Goal: Task Accomplishment & Management: Use online tool/utility

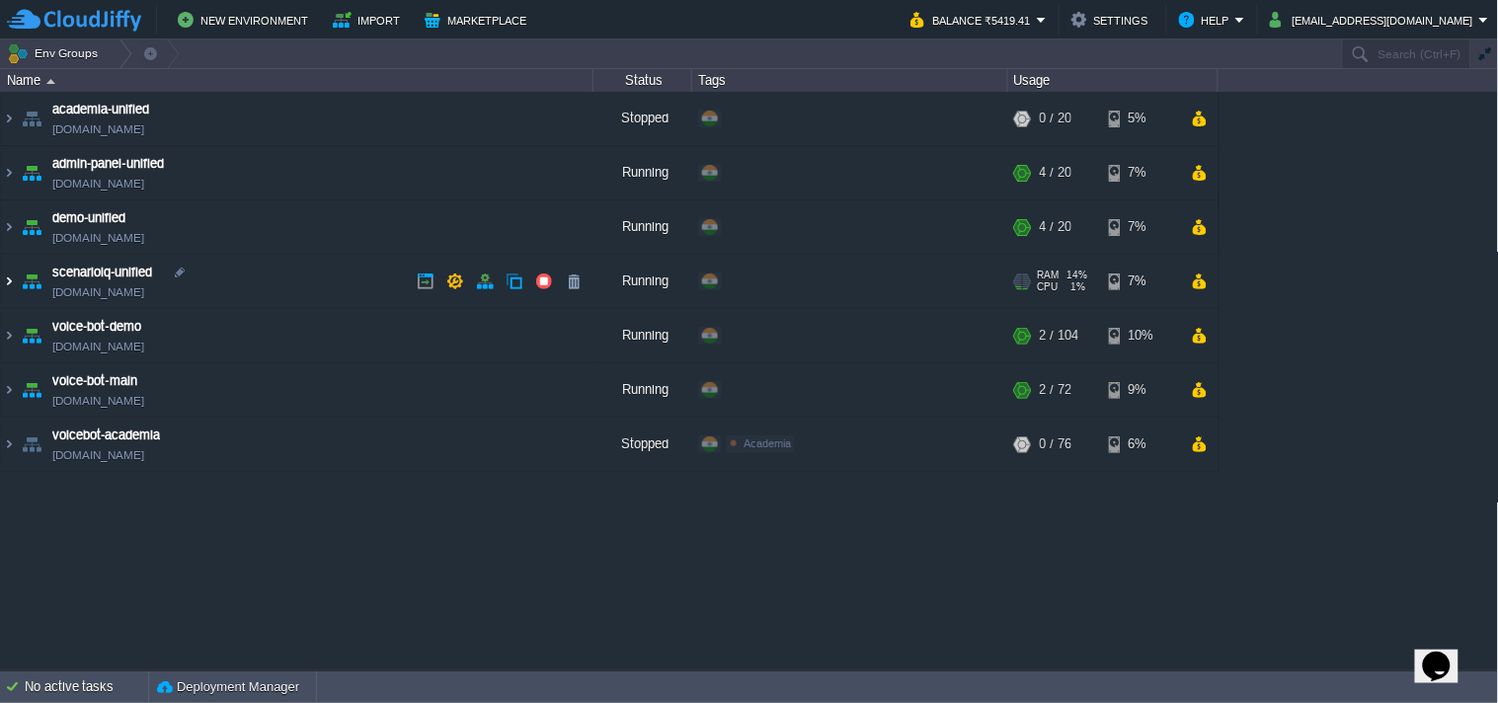
click at [7, 282] on img at bounding box center [9, 281] width 16 height 53
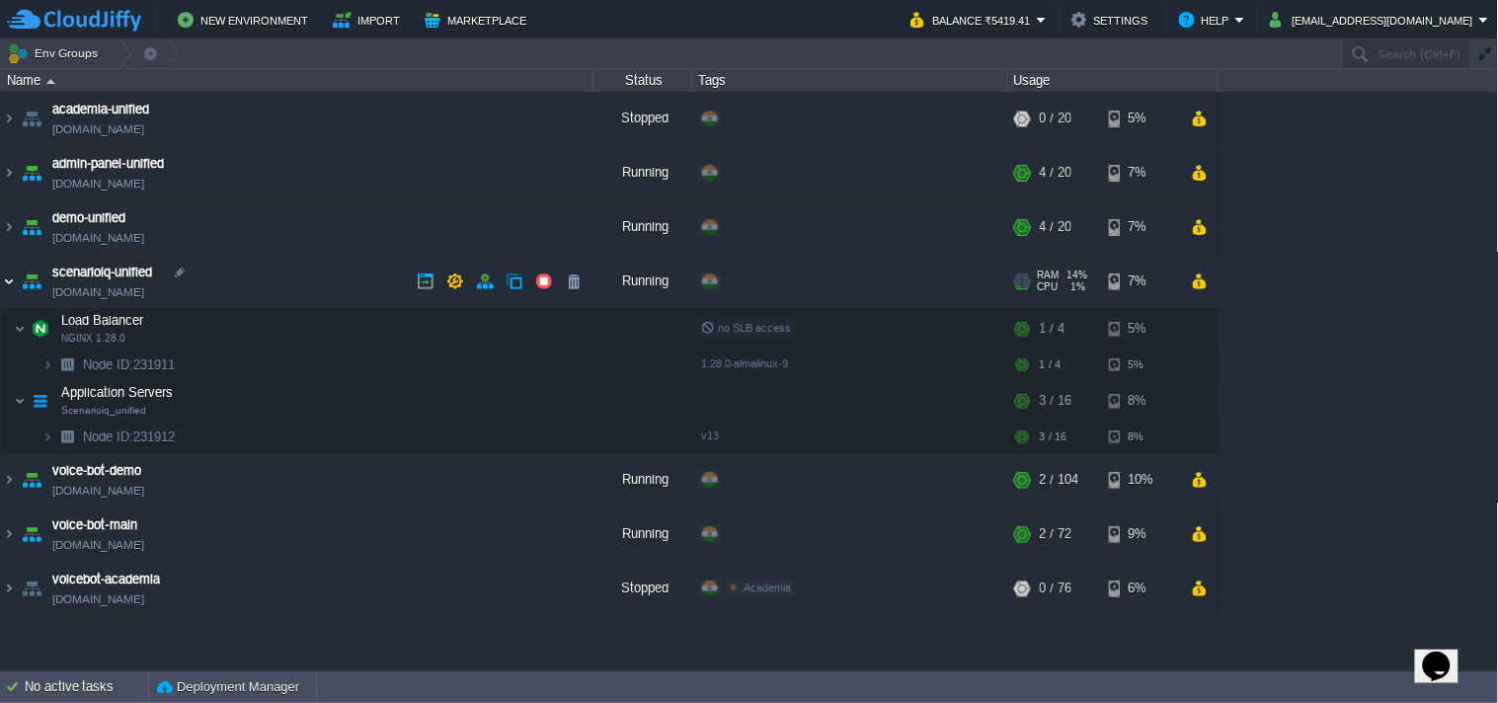
click at [14, 278] on img at bounding box center [9, 281] width 16 height 53
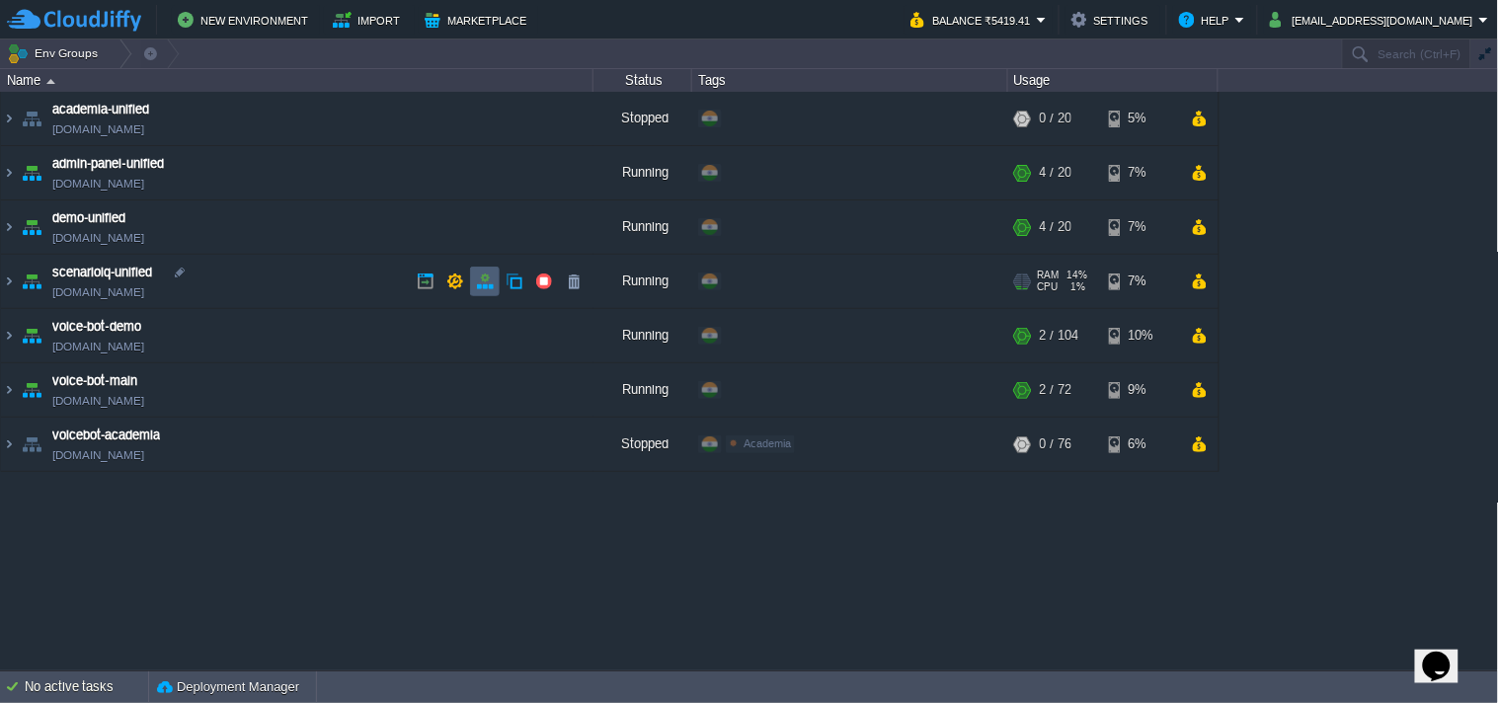
click at [486, 290] on button "button" at bounding box center [485, 282] width 18 height 18
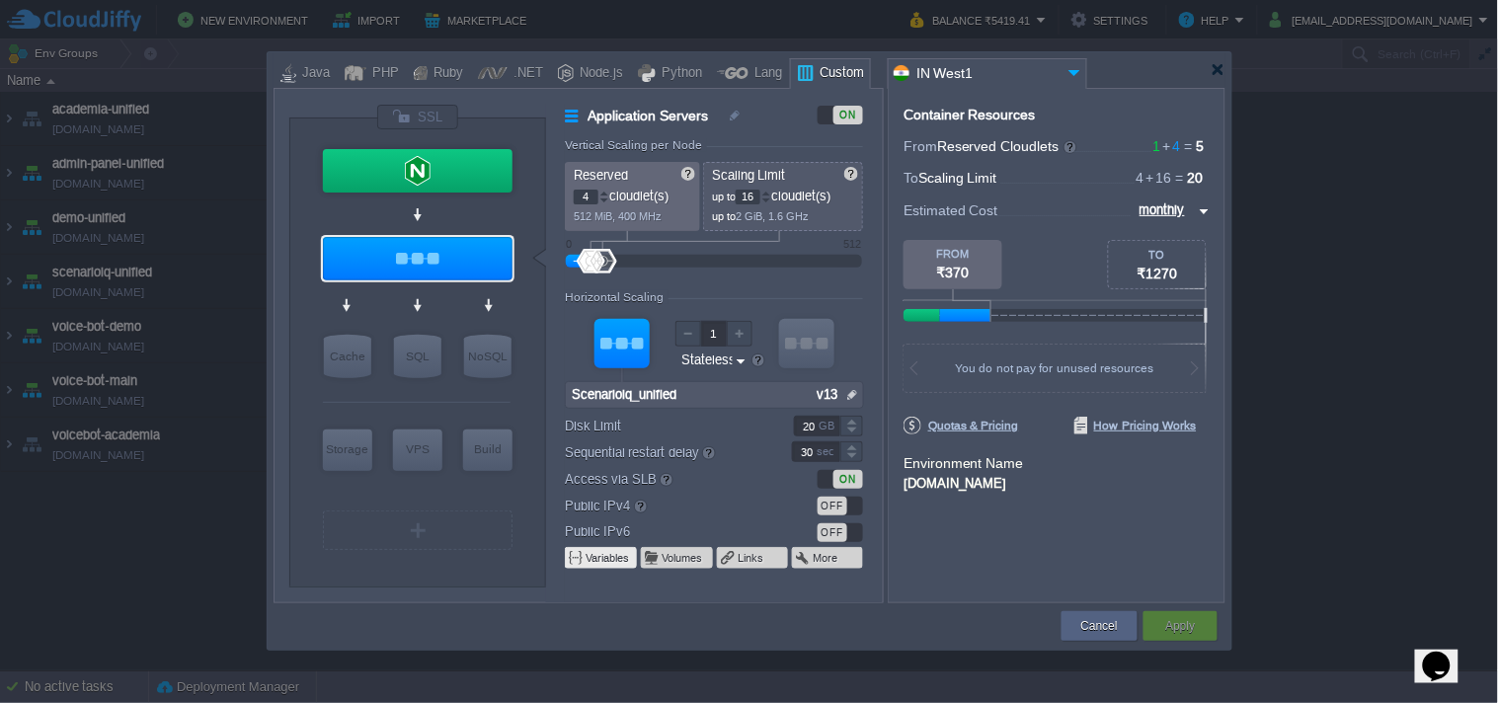
click at [599, 555] on button "Variables" at bounding box center [608, 558] width 45 height 16
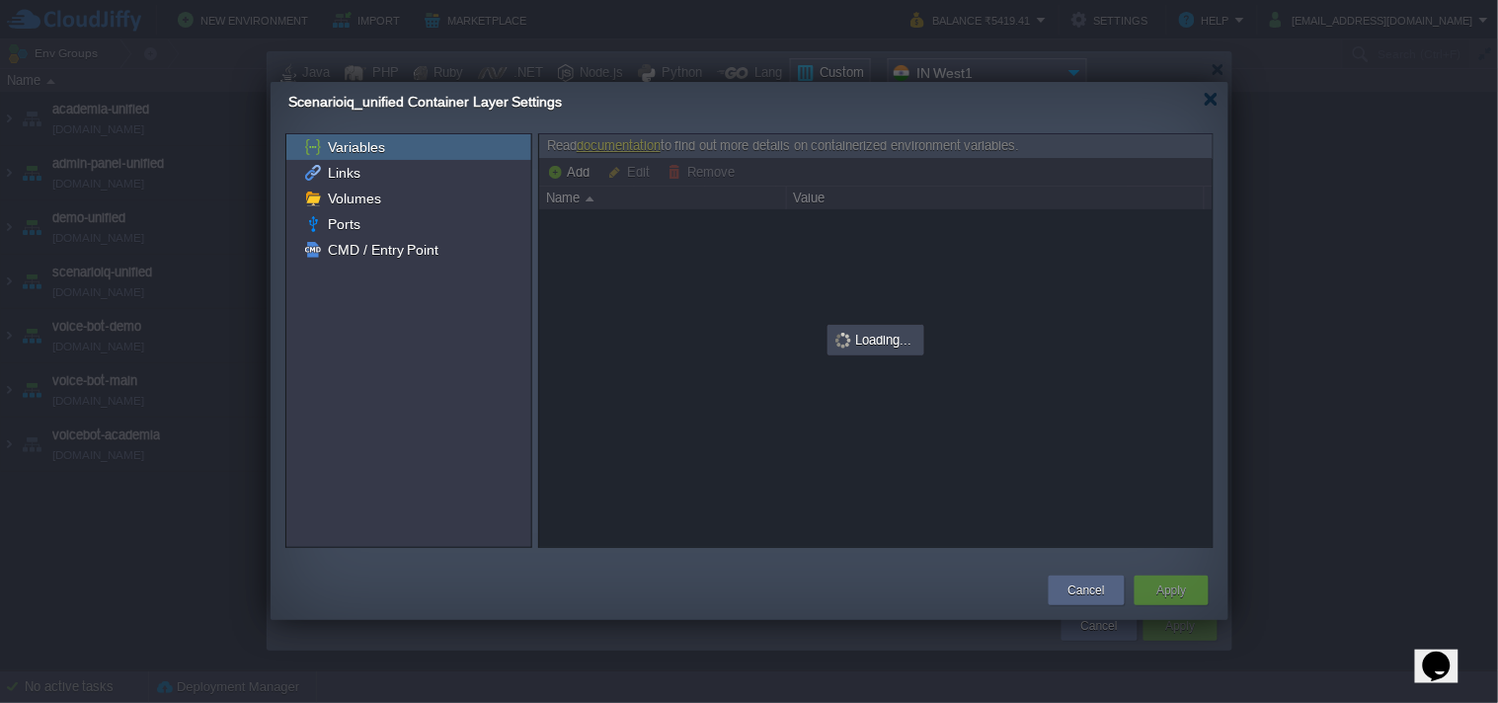
click at [1176, 90] on div "Scenarioiq_unified Container Layer Settings" at bounding box center [758, 102] width 940 height 40
click at [1207, 100] on div at bounding box center [1211, 99] width 15 height 15
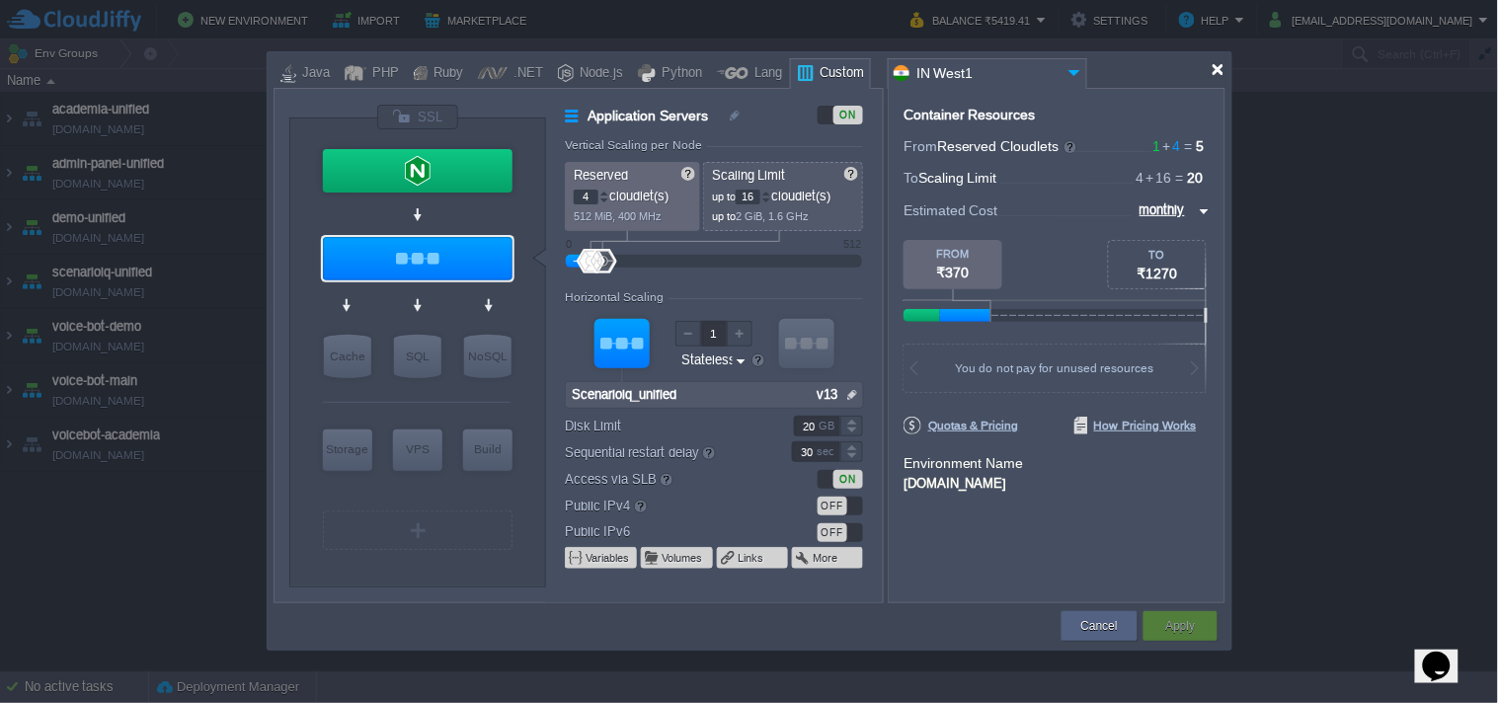
click at [1218, 65] on div at bounding box center [1218, 69] width 15 height 15
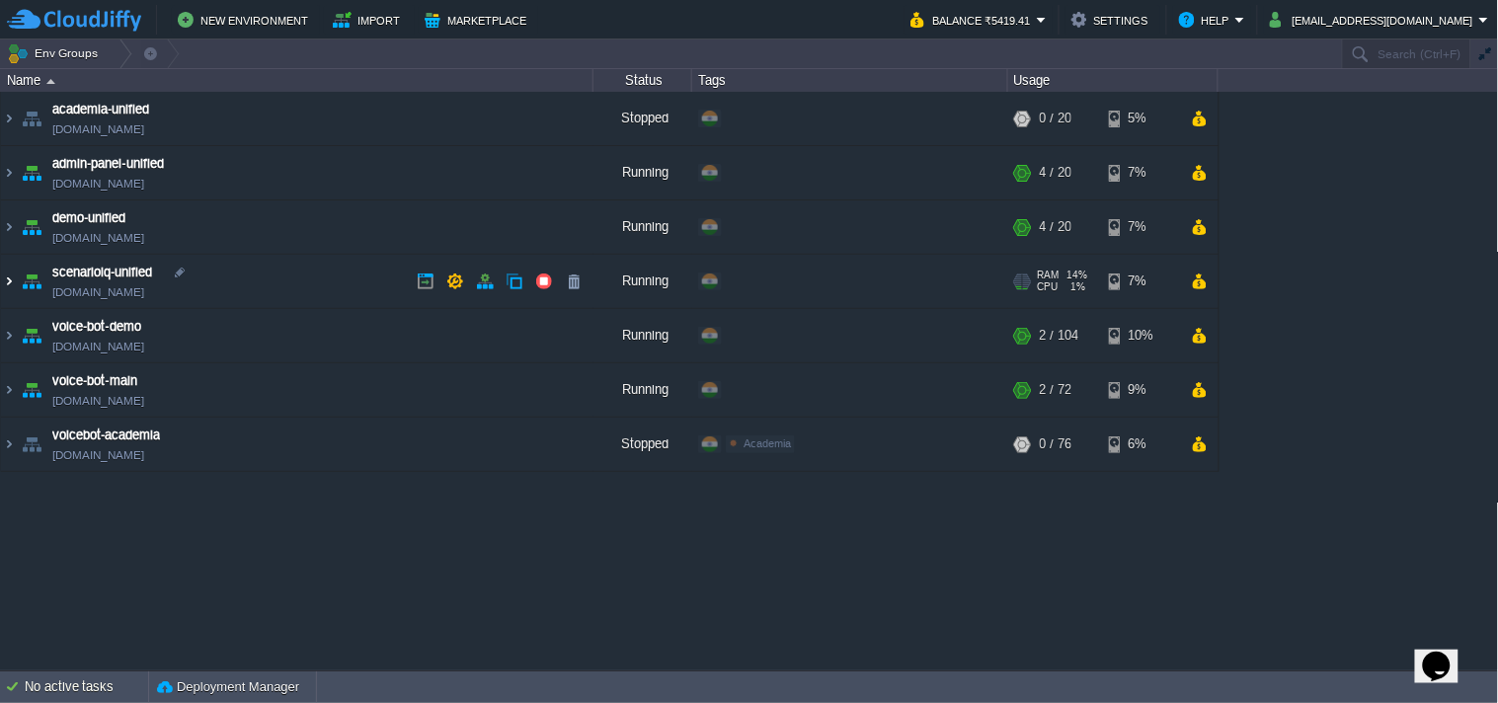
click at [8, 278] on img at bounding box center [9, 281] width 16 height 53
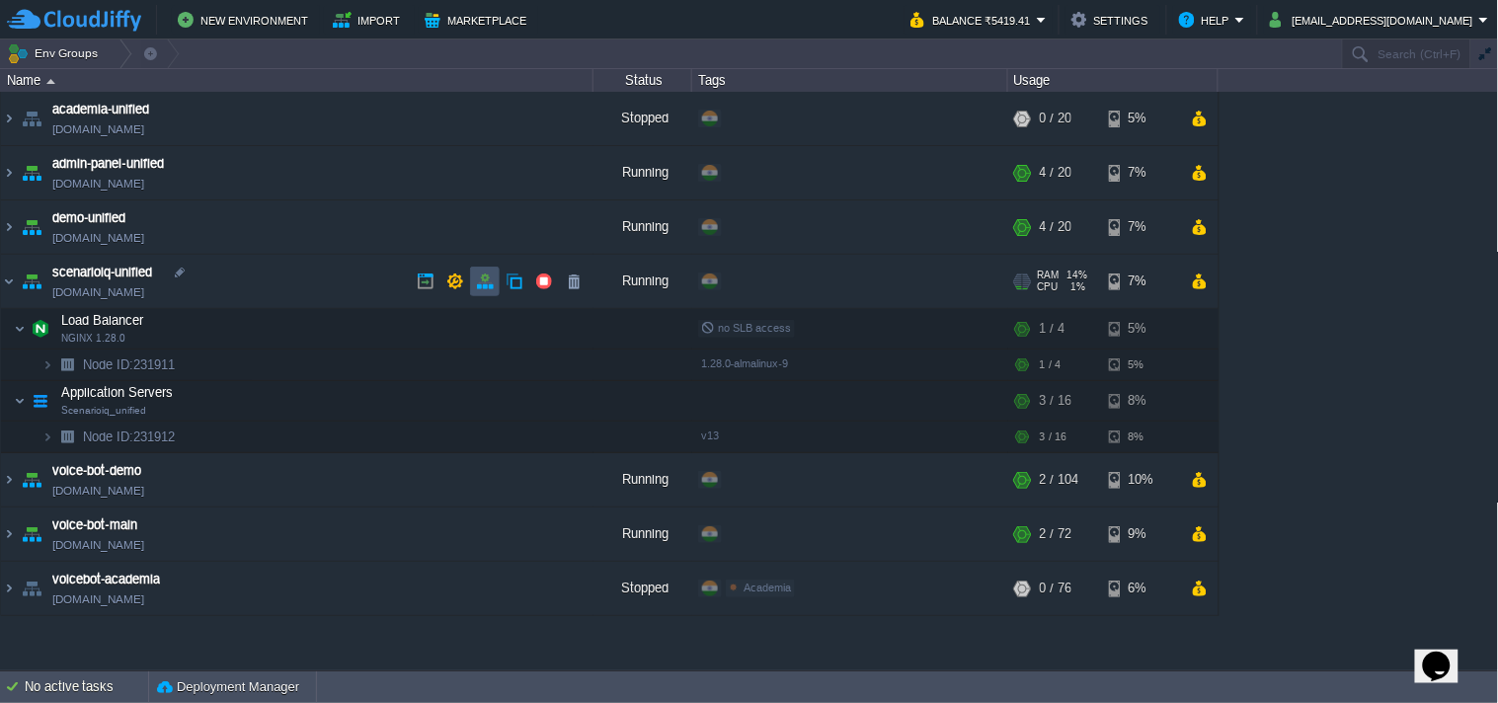
click at [482, 280] on button "button" at bounding box center [485, 282] width 18 height 18
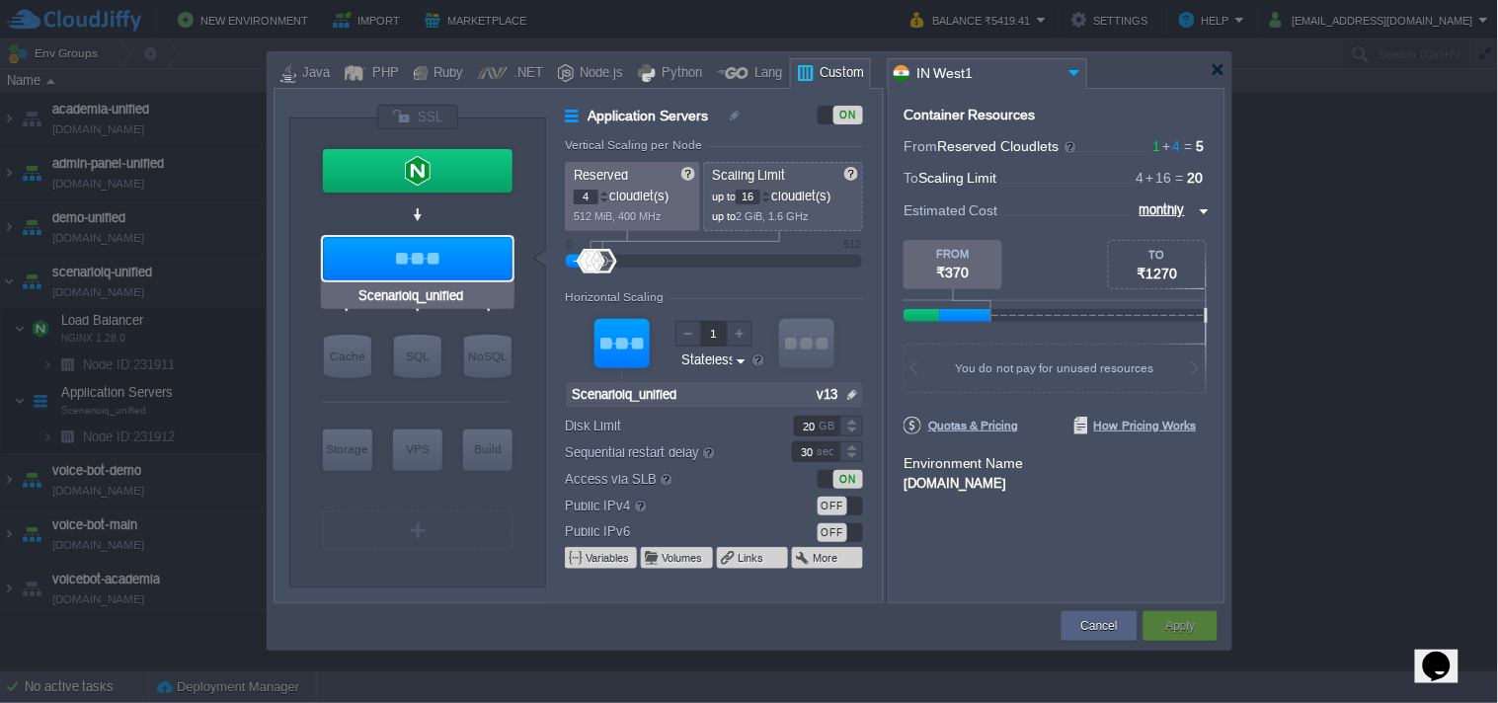
type input "Docker Image"
click at [602, 563] on button "Variables" at bounding box center [608, 558] width 45 height 16
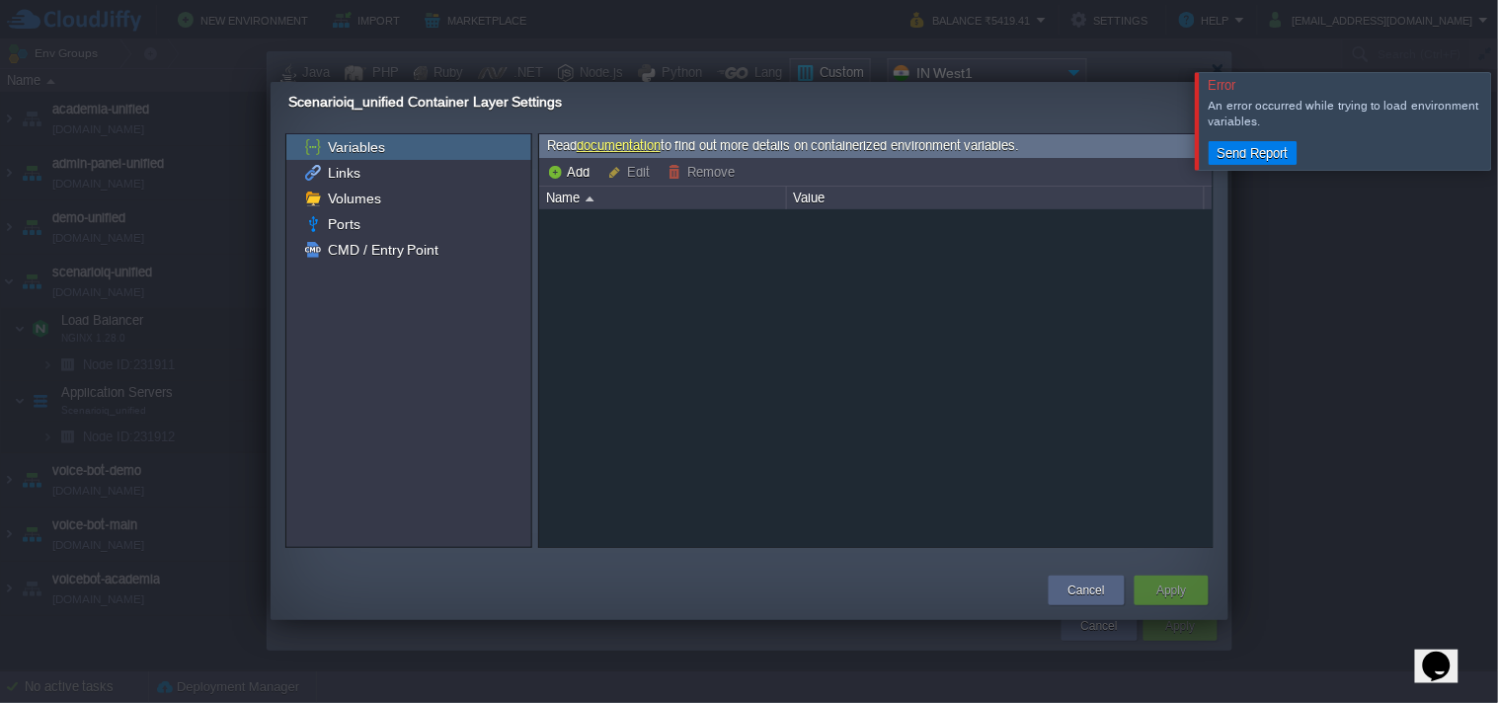
click at [1497, 107] on div at bounding box center [1523, 120] width 0 height 97
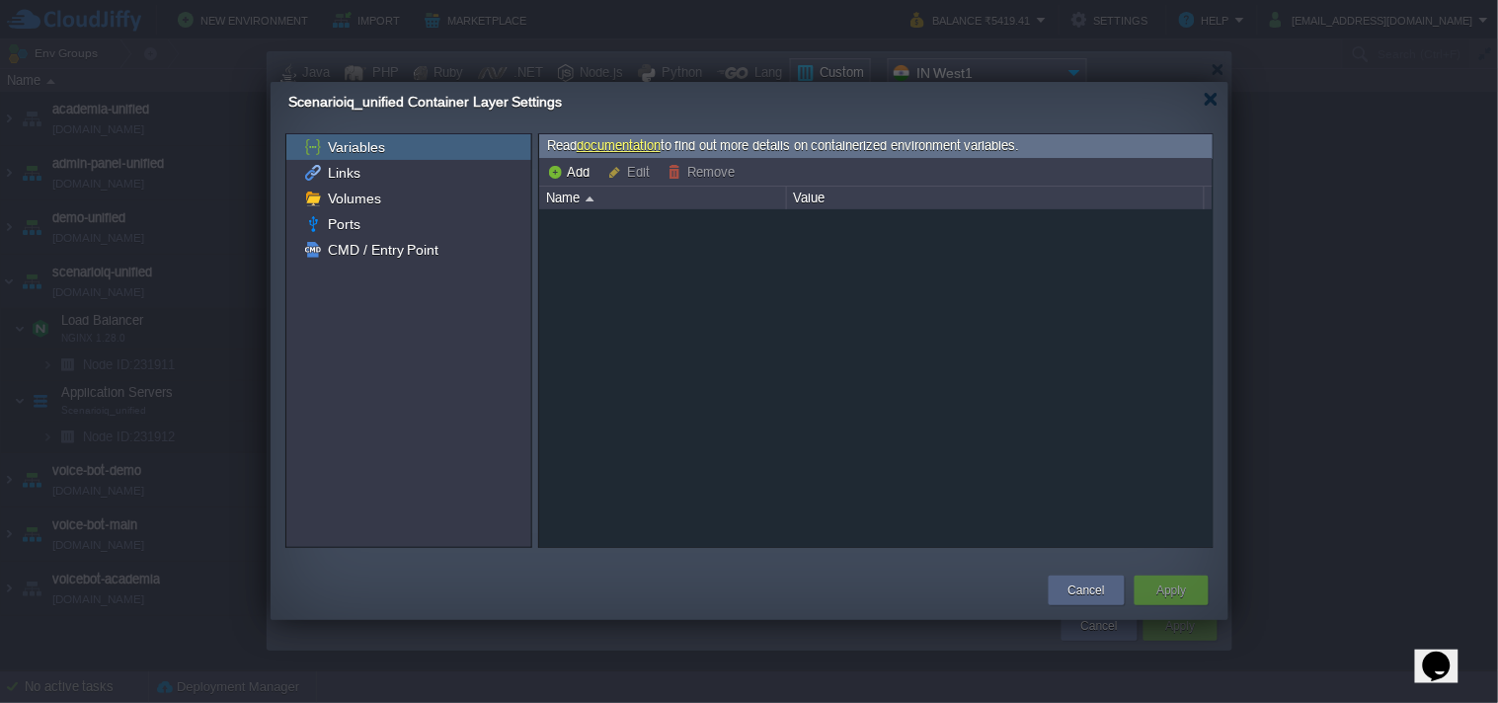
click at [1196, 92] on div "Scenarioiq_unified Container Layer Settings" at bounding box center [758, 102] width 940 height 40
click at [1215, 96] on div at bounding box center [1211, 99] width 15 height 15
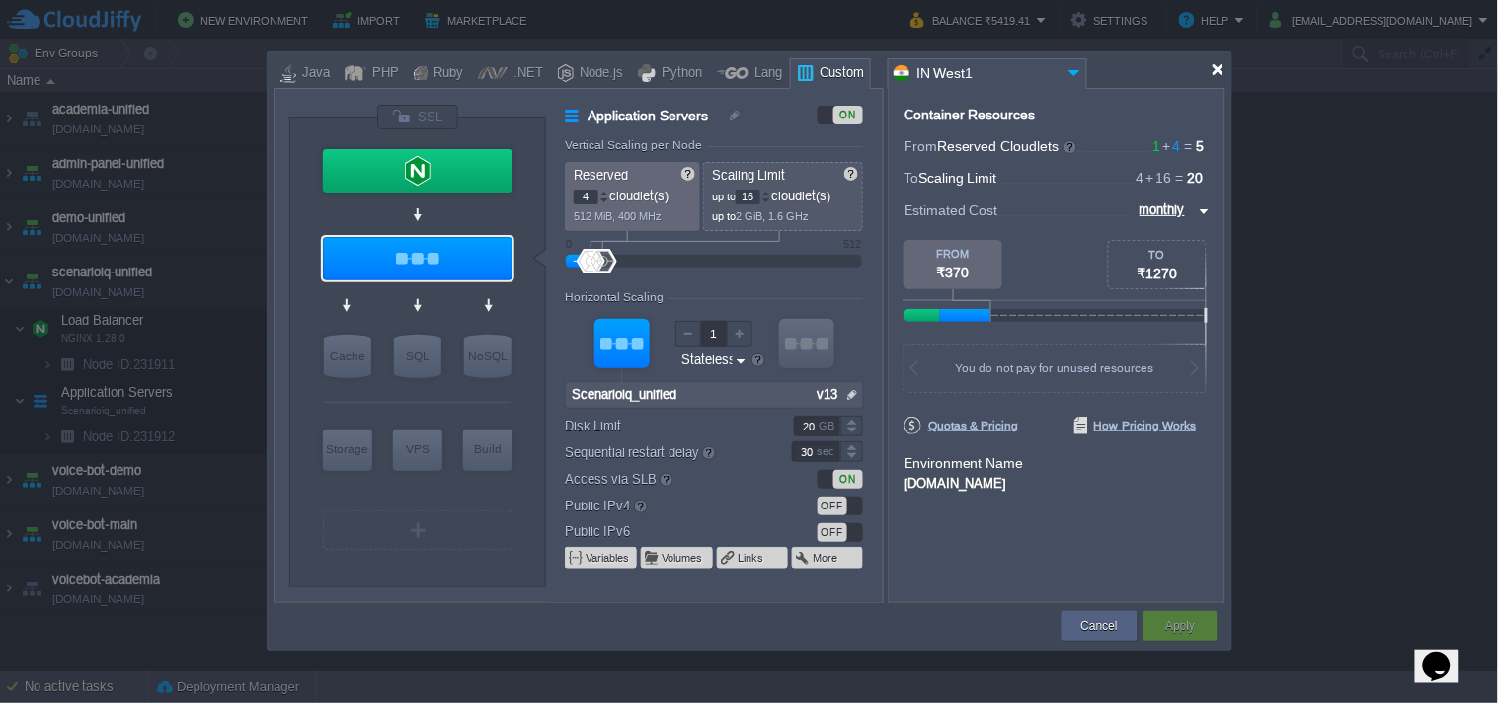
click at [1222, 69] on div at bounding box center [1218, 69] width 15 height 15
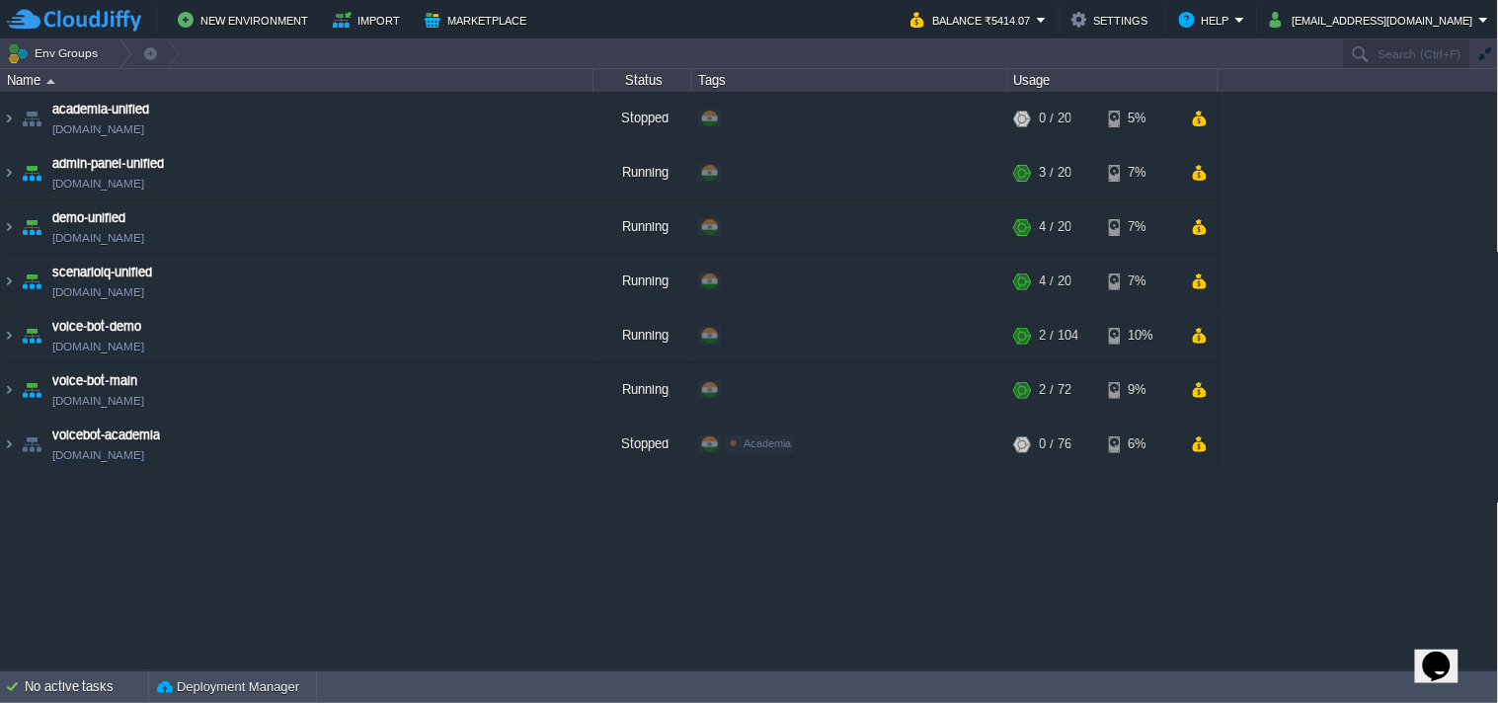
click at [0, 288] on table "academia-unified academia-unified.cloudjiffy.net Stopped + Add to Env Group RAM…" at bounding box center [610, 282] width 1220 height 380
click at [7, 283] on img at bounding box center [9, 281] width 16 height 53
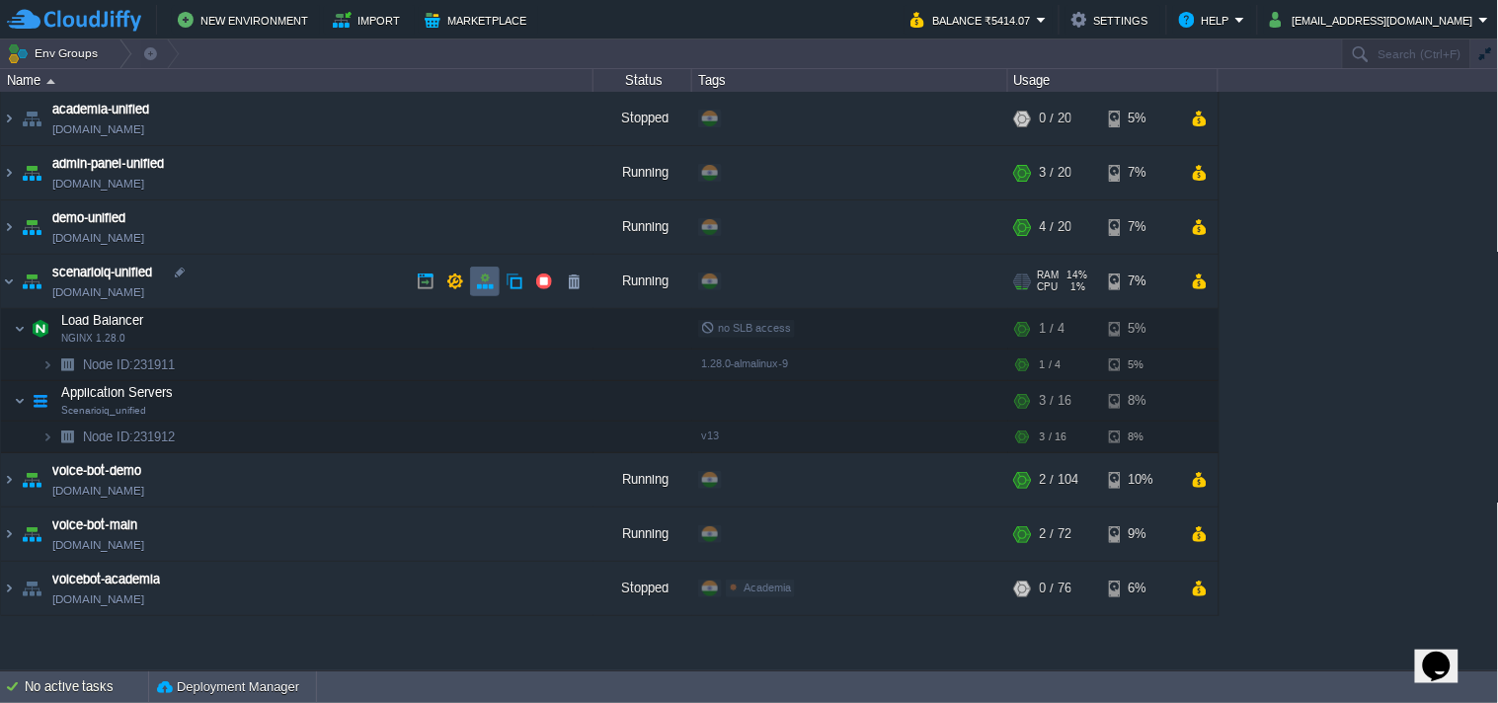
click at [497, 290] on td at bounding box center [485, 282] width 30 height 30
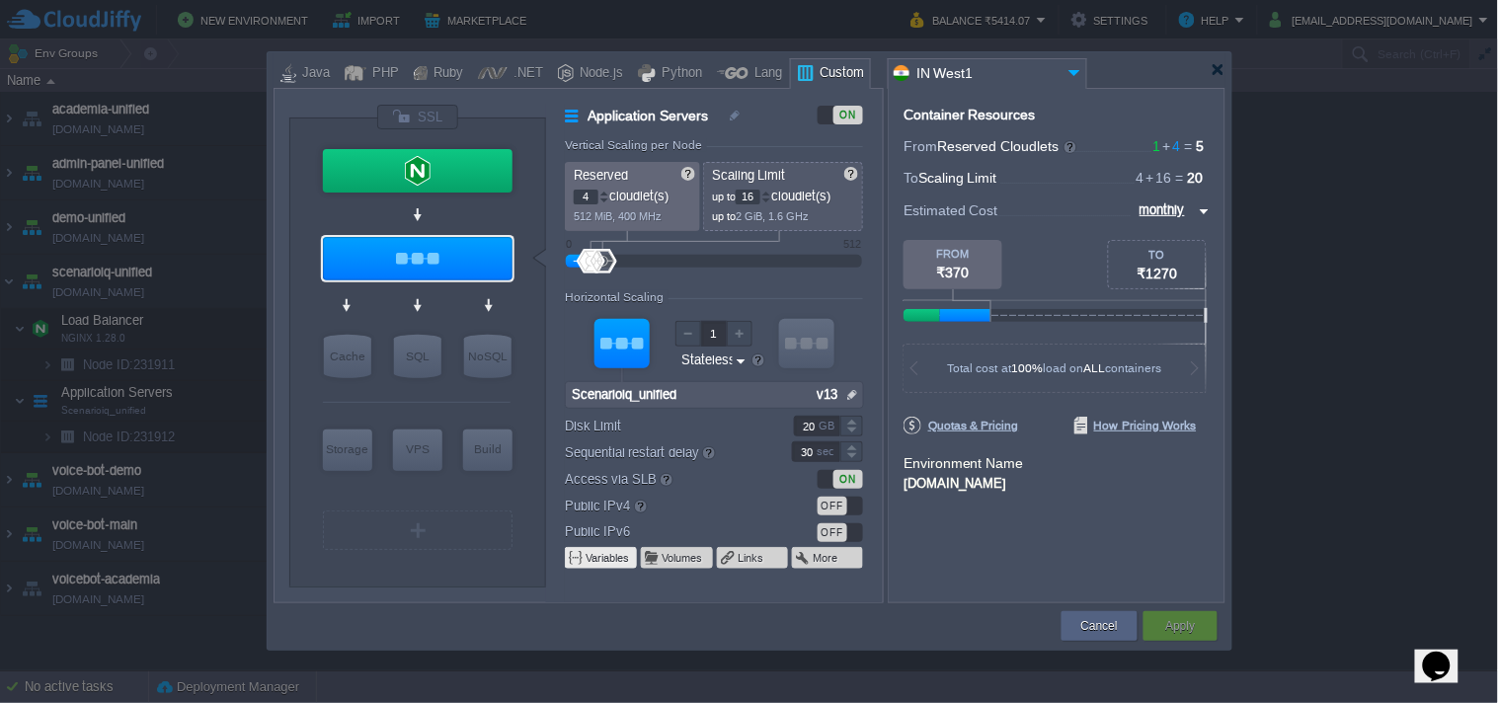
click at [609, 553] on button "Variables" at bounding box center [608, 558] width 45 height 16
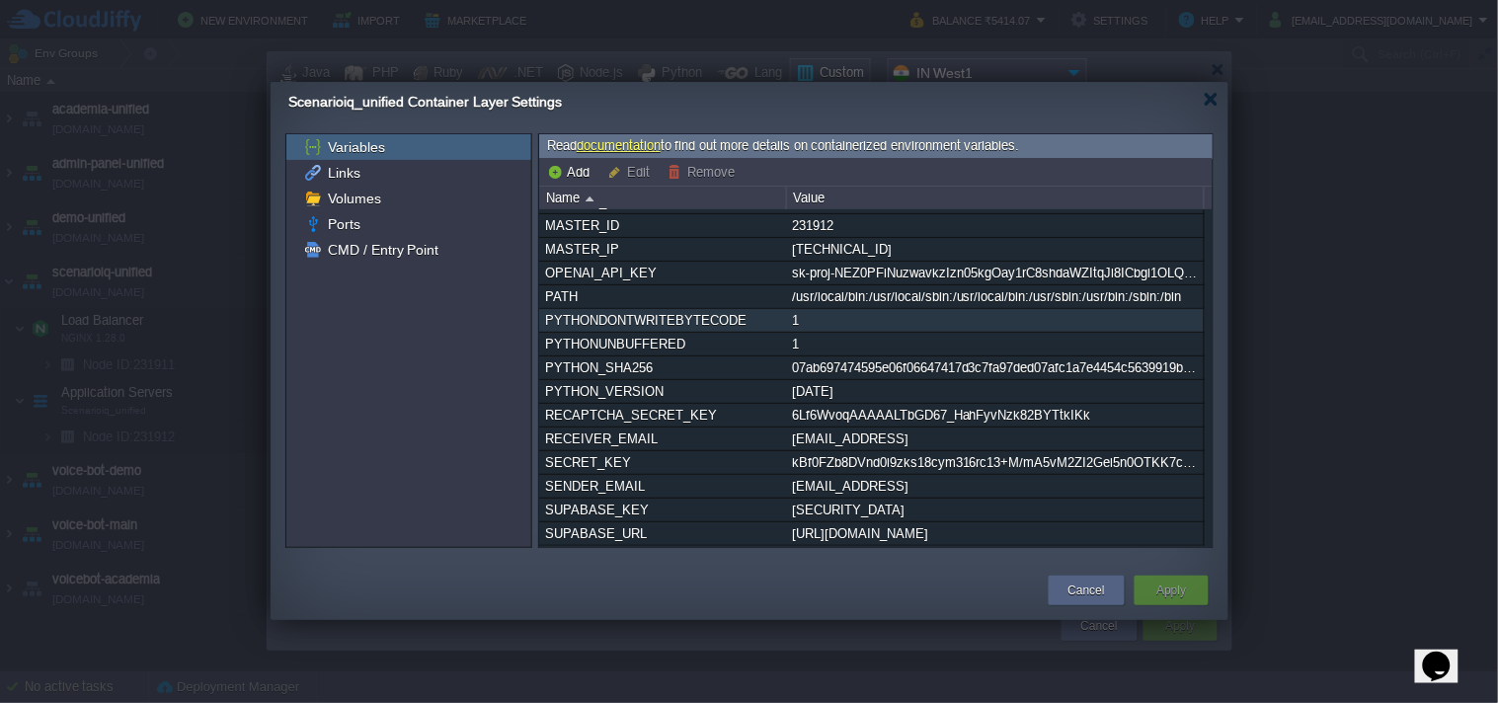
scroll to position [149, 0]
click at [1101, 578] on div "Cancel" at bounding box center [1087, 591] width 46 height 30
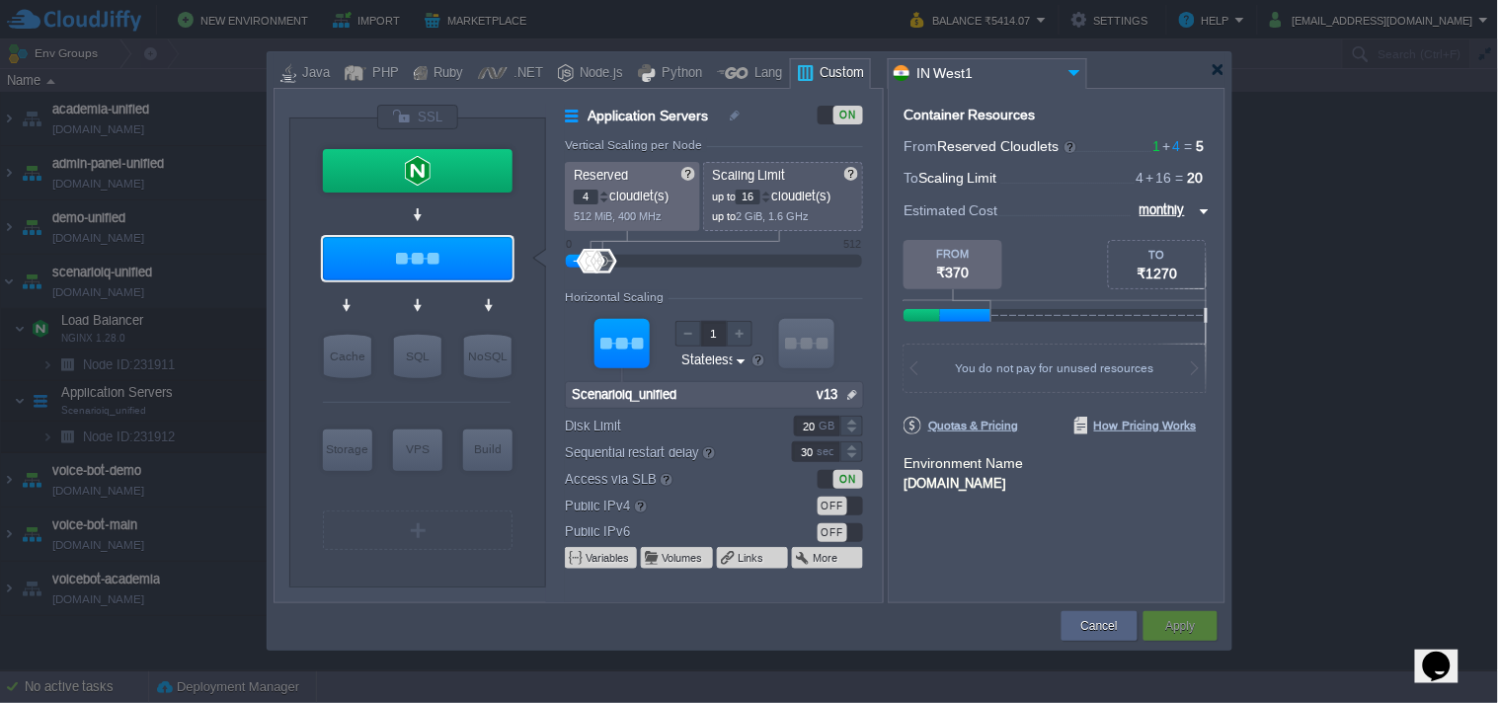
click at [1101, 578] on div "Container Resources From Reserved Cloudlets 1 + 4 ... = 5 not added To Scaling …" at bounding box center [1057, 346] width 338 height 516
click at [1107, 623] on button "Cancel" at bounding box center [1099, 626] width 37 height 20
